Goal: Task Accomplishment & Management: Manage account settings

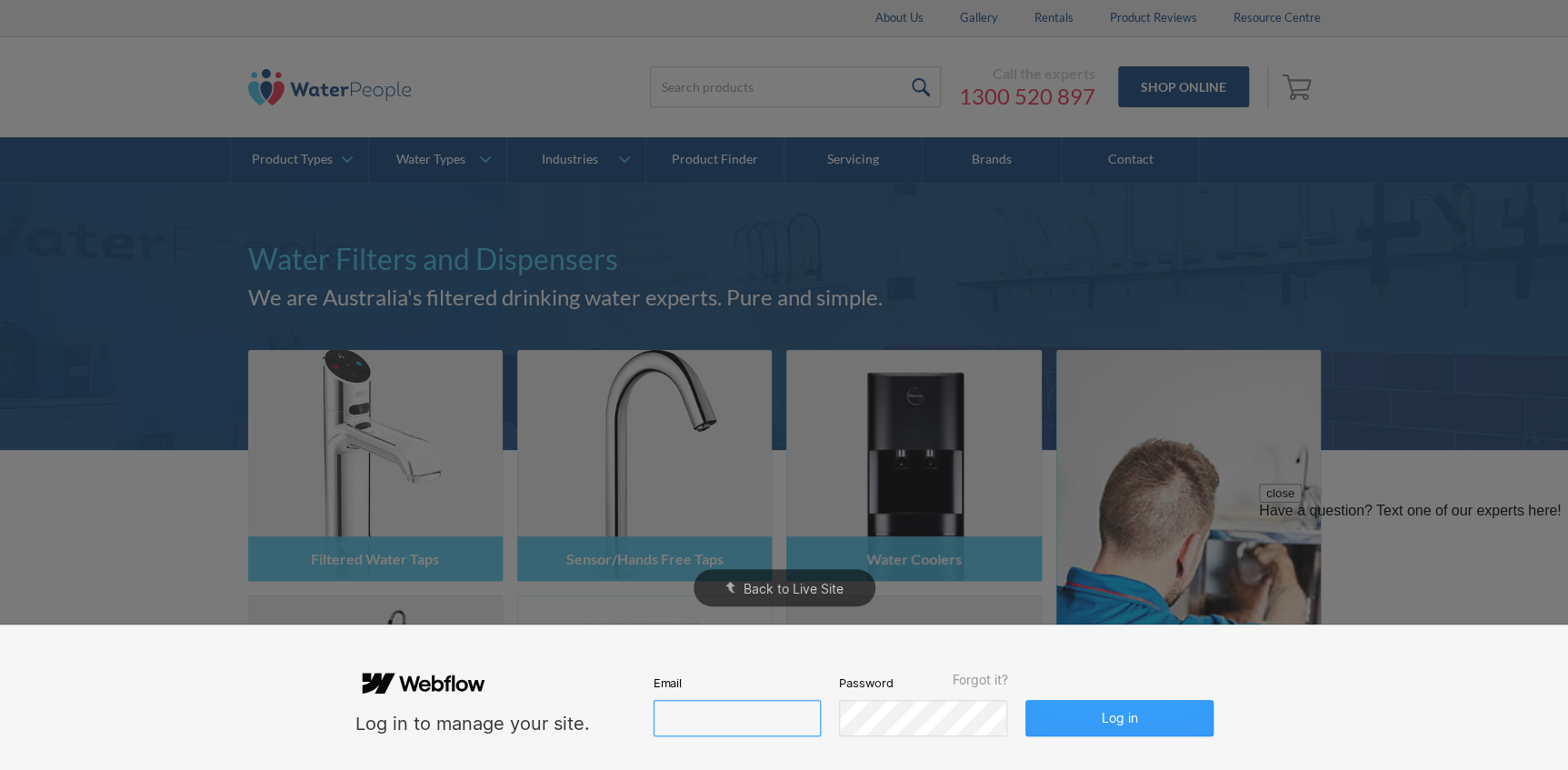
type input "[PERSON_NAME][EMAIL_ADDRESS][DOMAIN_NAME]"
click at [1171, 718] on button "Log in" at bounding box center [1120, 718] width 188 height 37
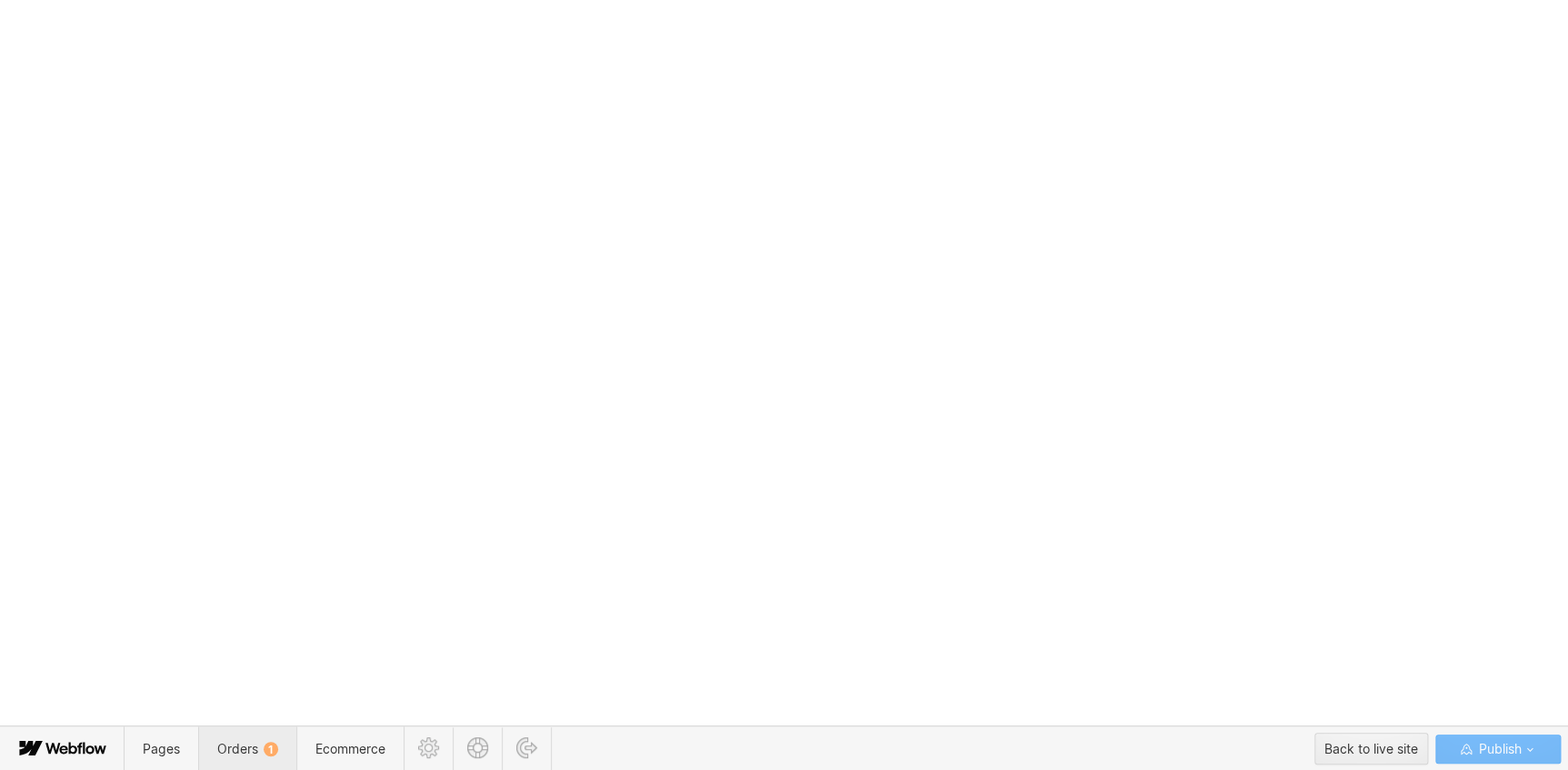
click at [243, 754] on span "Orders 1" at bounding box center [248, 749] width 61 height 15
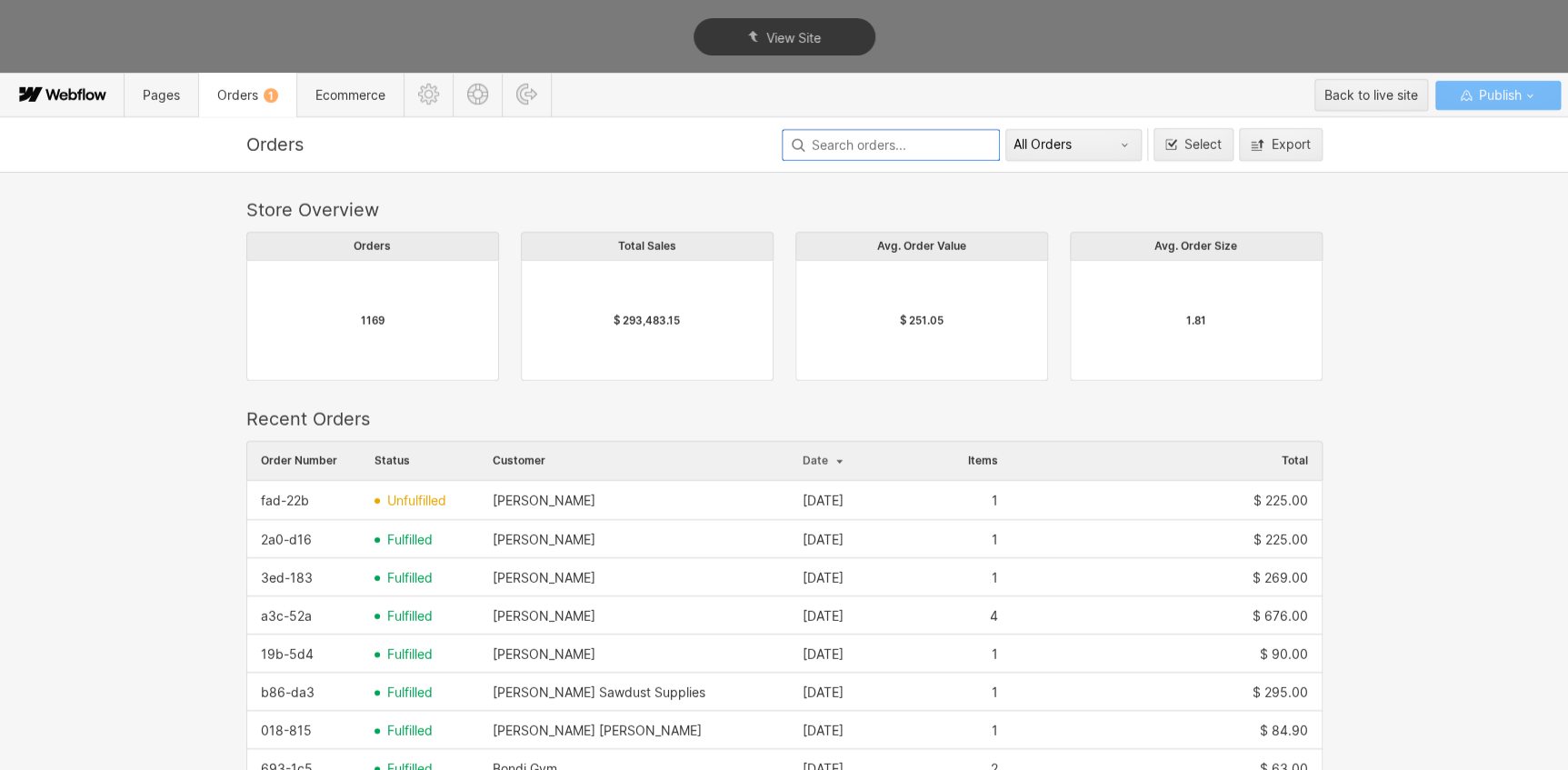
scroll to position [982, 1064]
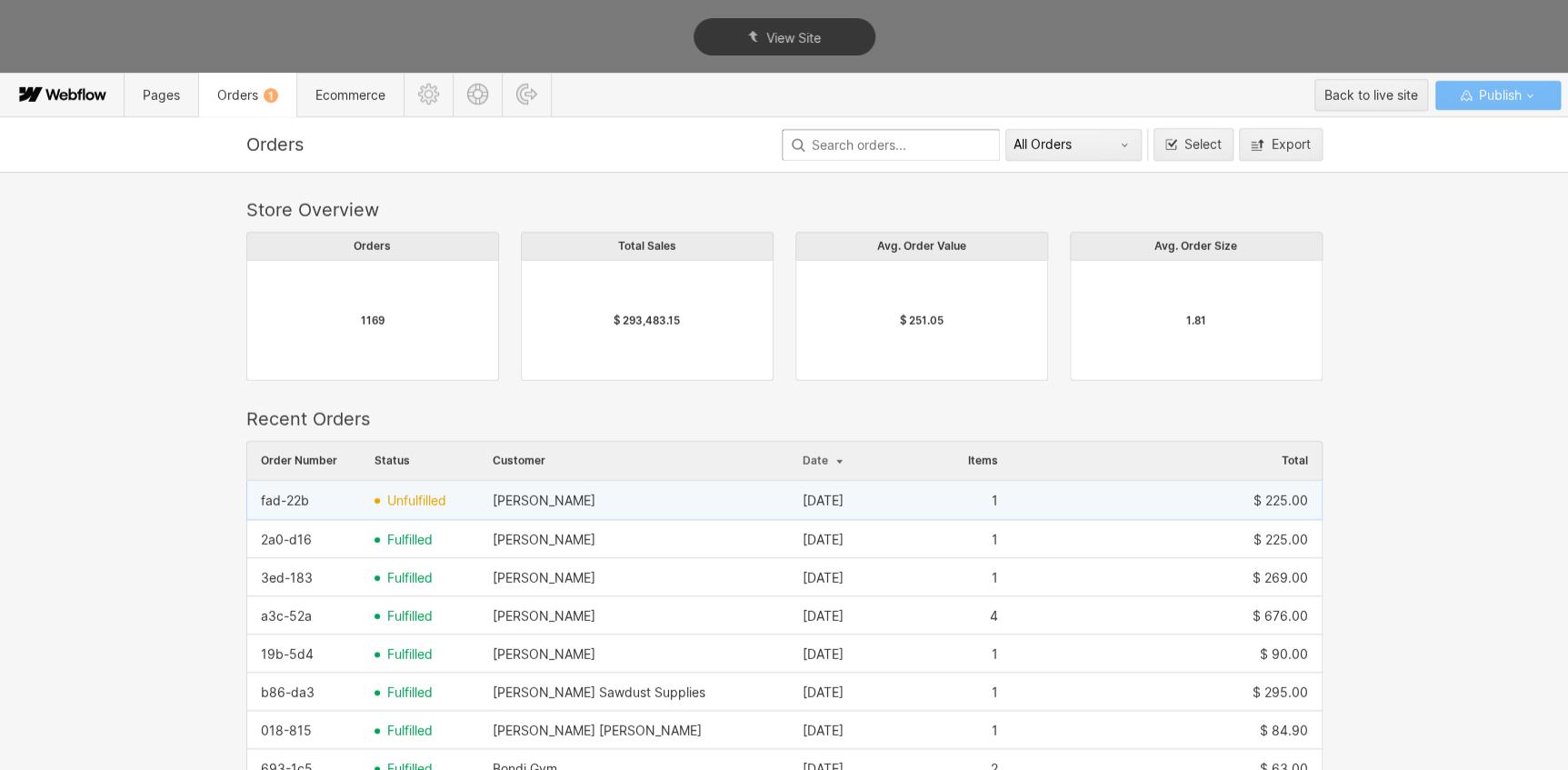
click at [492, 507] on div "Monica McInerney" at bounding box center [634, 501] width 310 height 29
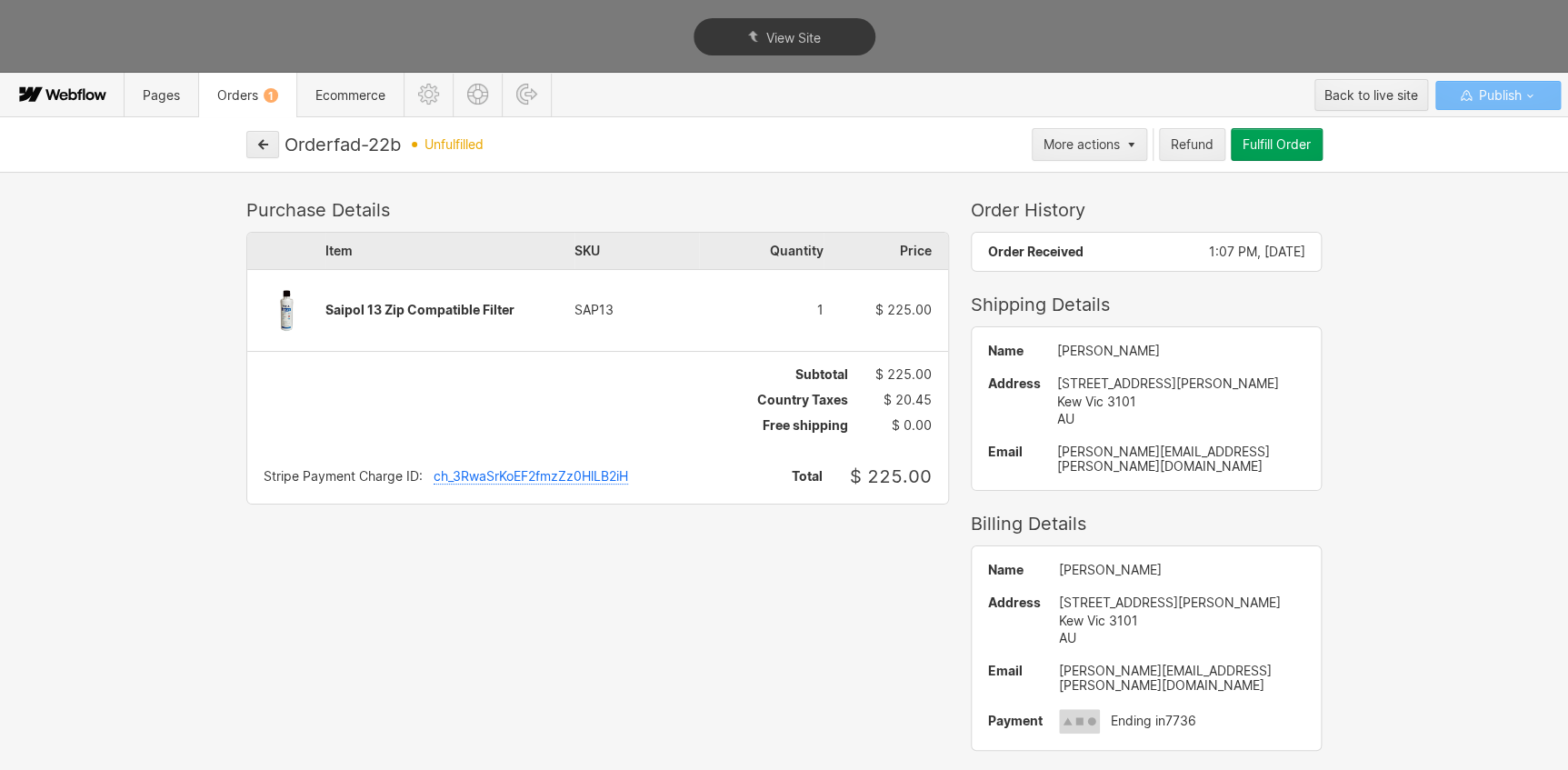
drag, startPoint x: 1164, startPoint y: 350, endPoint x: 1037, endPoint y: 351, distance: 127.0
click at [1057, 351] on div "Monica McInerney" at bounding box center [1181, 350] width 248 height 15
copy div "Monica McInerney"
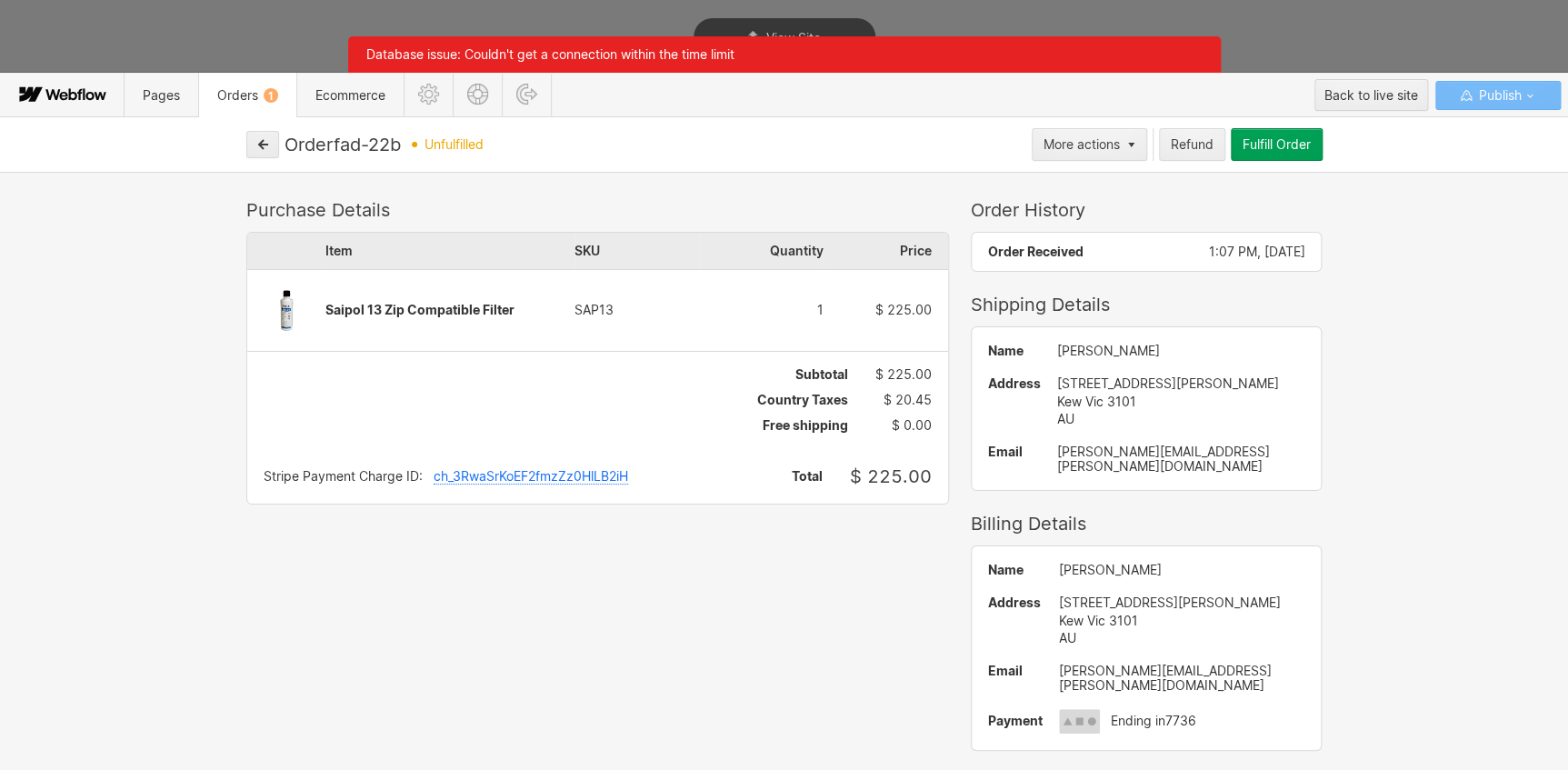
click at [1243, 141] on div "Fulfill Order" at bounding box center [1277, 144] width 68 height 15
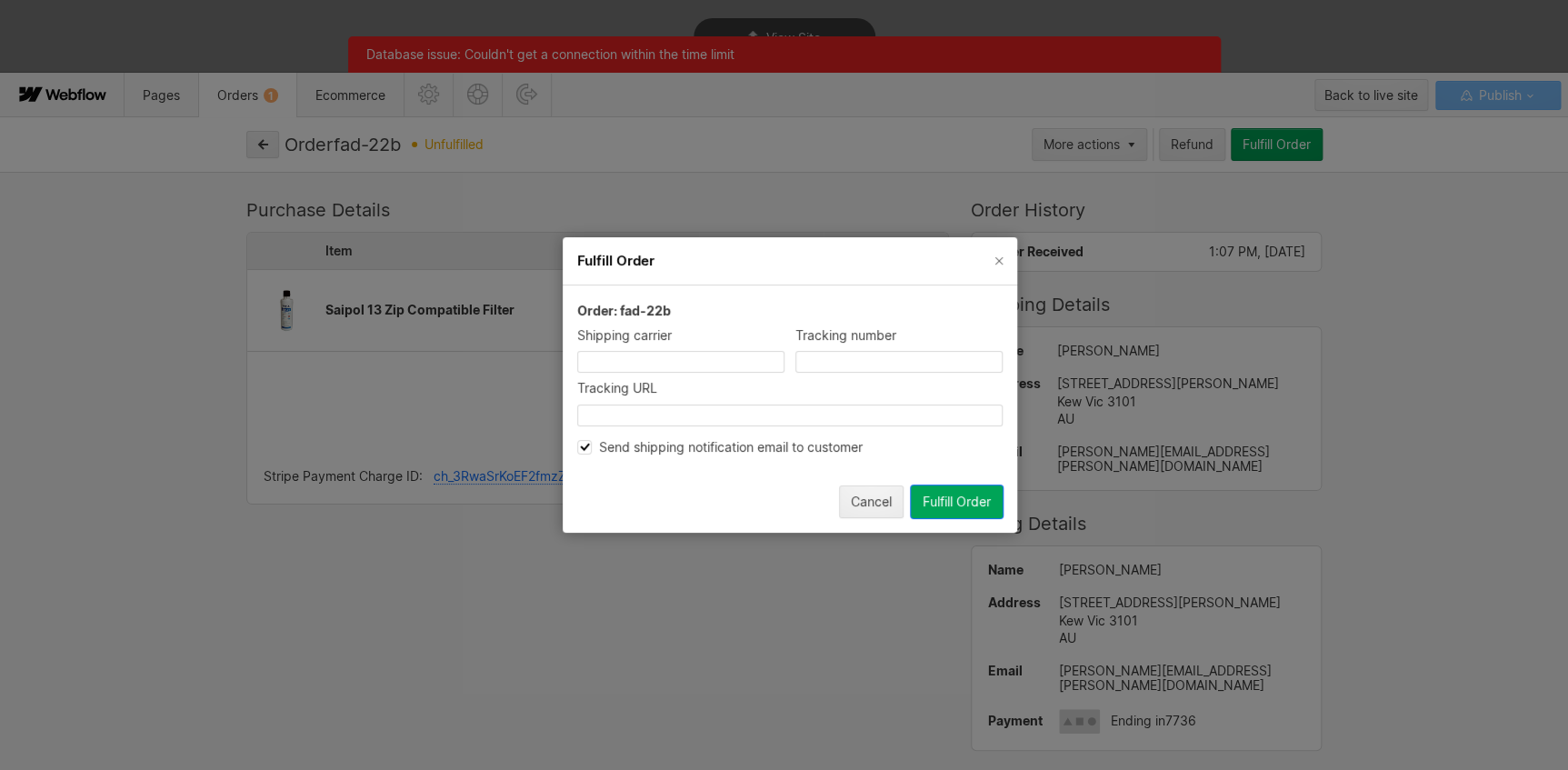
click at [746, 448] on div "Send shipping notification email to customer" at bounding box center [791, 447] width 426 height 16
click at [988, 488] on button "Fulfill Order" at bounding box center [956, 502] width 92 height 33
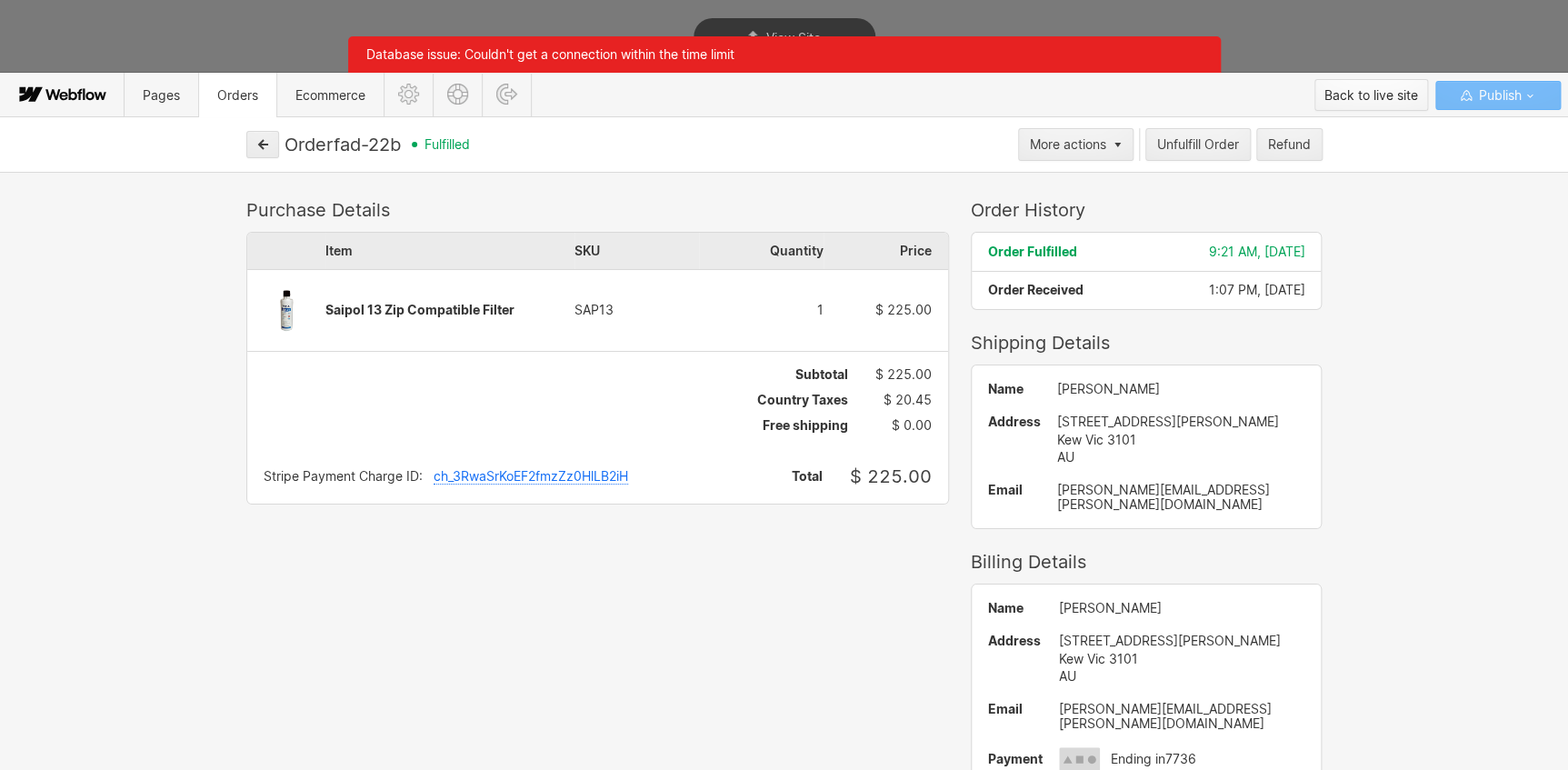
click at [1364, 89] on div "Back to live site" at bounding box center [1372, 96] width 94 height 27
